Goal: Navigation & Orientation: Find specific page/section

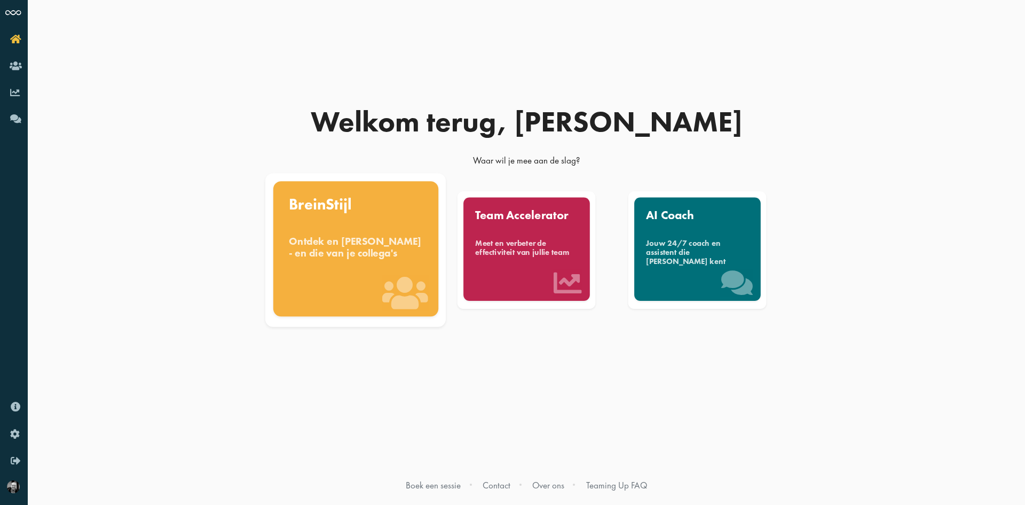
click at [324, 258] on div "Ontdek en benut jouw denkstijl - en die van je collega's" at bounding box center [356, 246] width 134 height 23
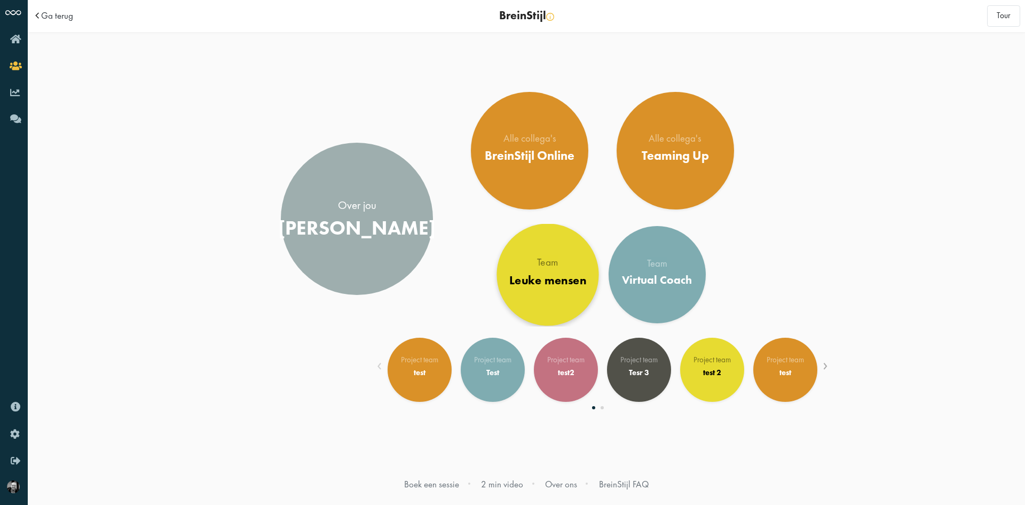
click at [581, 298] on body "Ga terug BreinStijl Dit is je BreinStijl overzichtspagina. Kies aan de rechterk…" at bounding box center [526, 252] width 997 height 505
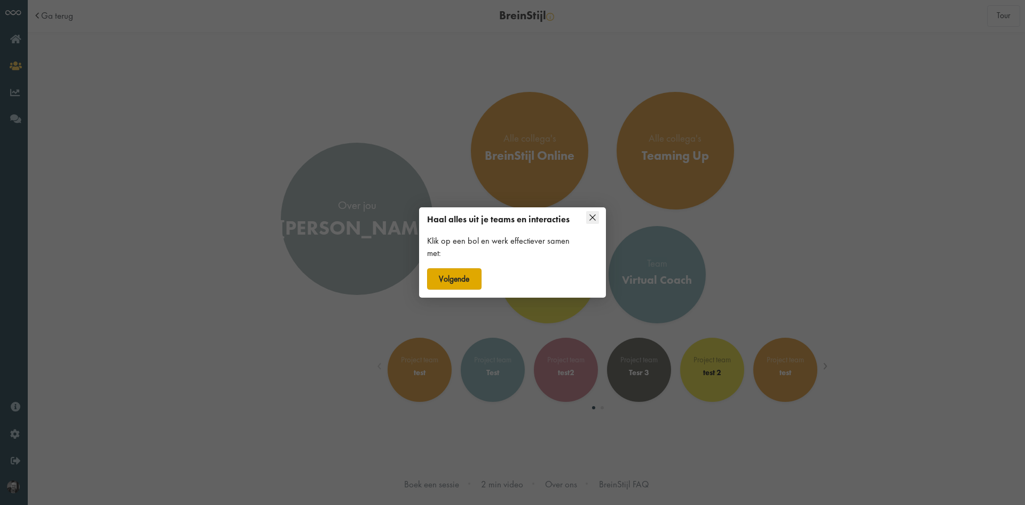
click at [465, 281] on button "Volgende" at bounding box center [454, 278] width 54 height 21
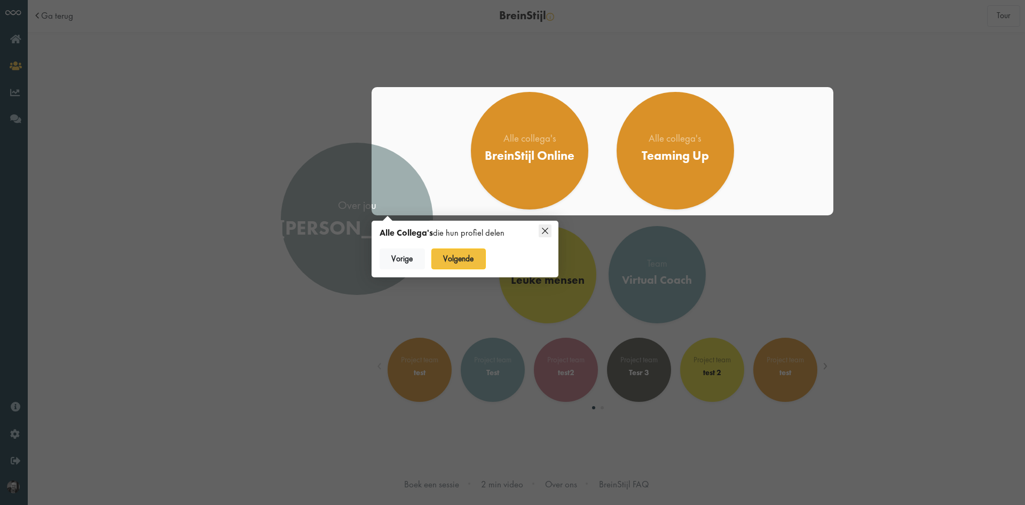
click at [544, 229] on icon at bounding box center [545, 230] width 13 height 13
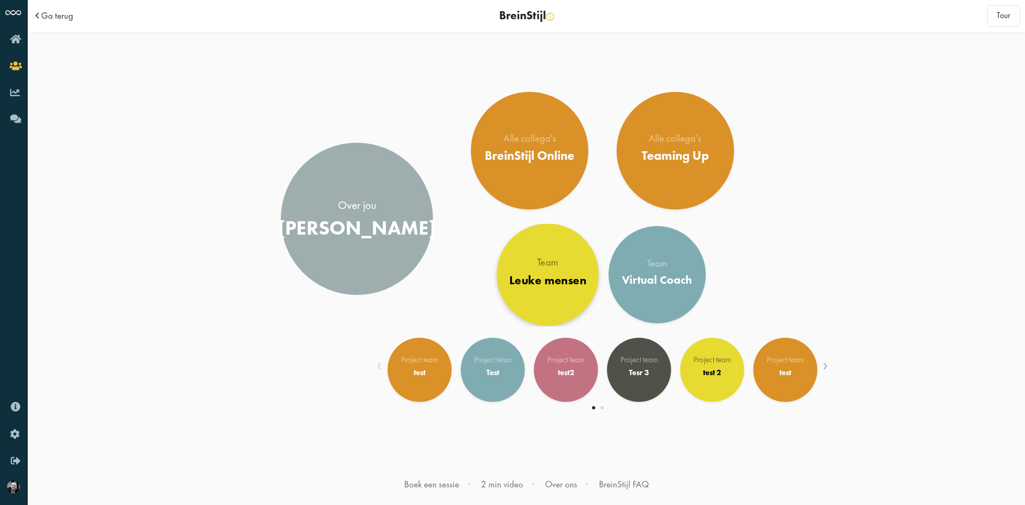
click at [549, 264] on div "Team" at bounding box center [547, 262] width 77 height 11
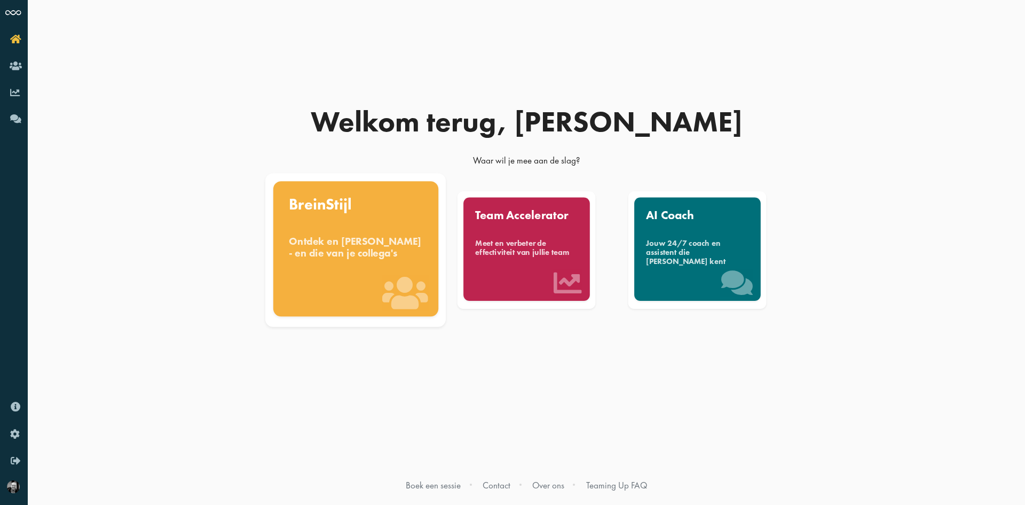
click at [337, 212] on div "BreinStijl" at bounding box center [356, 203] width 134 height 15
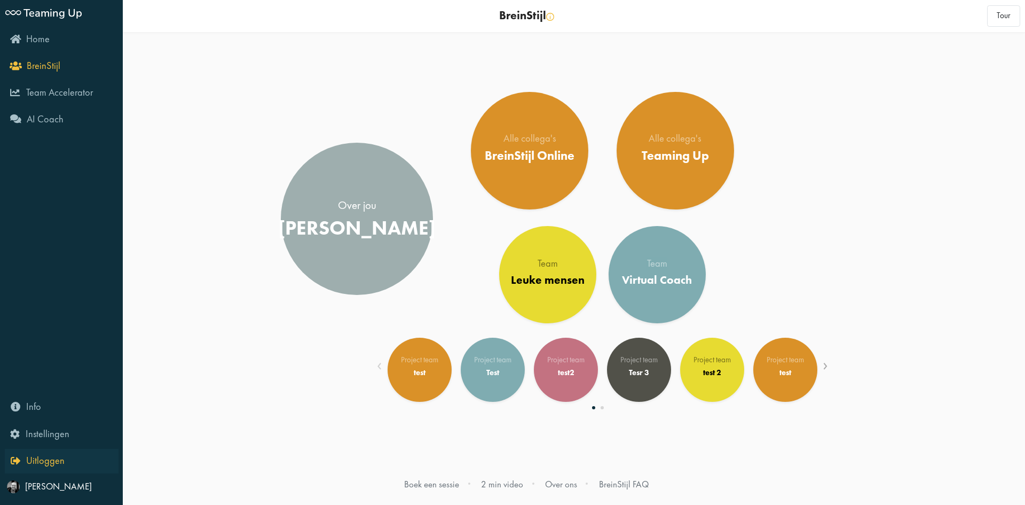
click at [42, 461] on span "Uitloggen" at bounding box center [45, 460] width 38 height 13
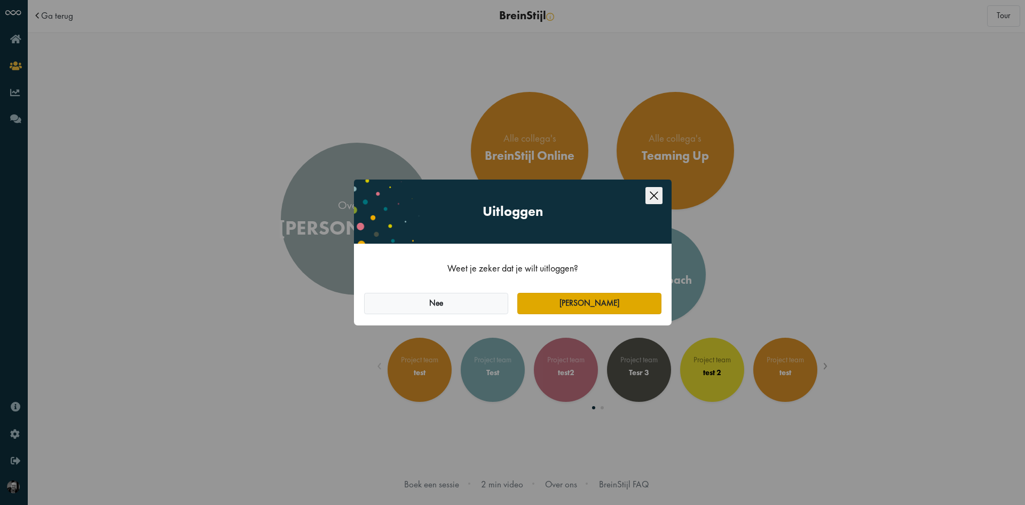
click at [554, 308] on button "[PERSON_NAME]" at bounding box center [589, 303] width 144 height 21
